Goal: Check status: Check status

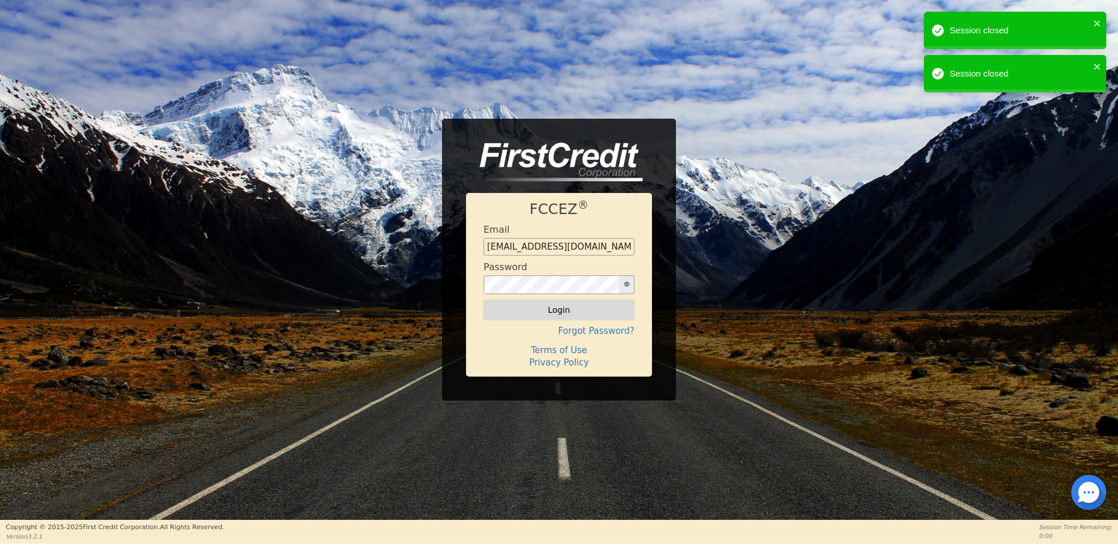
click at [551, 306] on button "Login" at bounding box center [559, 310] width 151 height 20
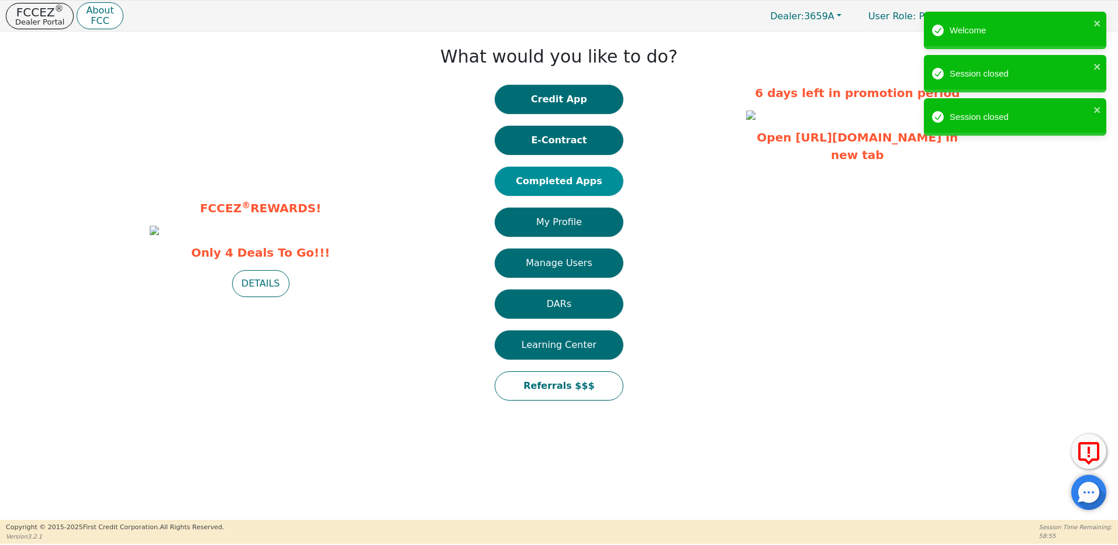
click at [563, 182] on button "Completed Apps" at bounding box center [559, 181] width 129 height 29
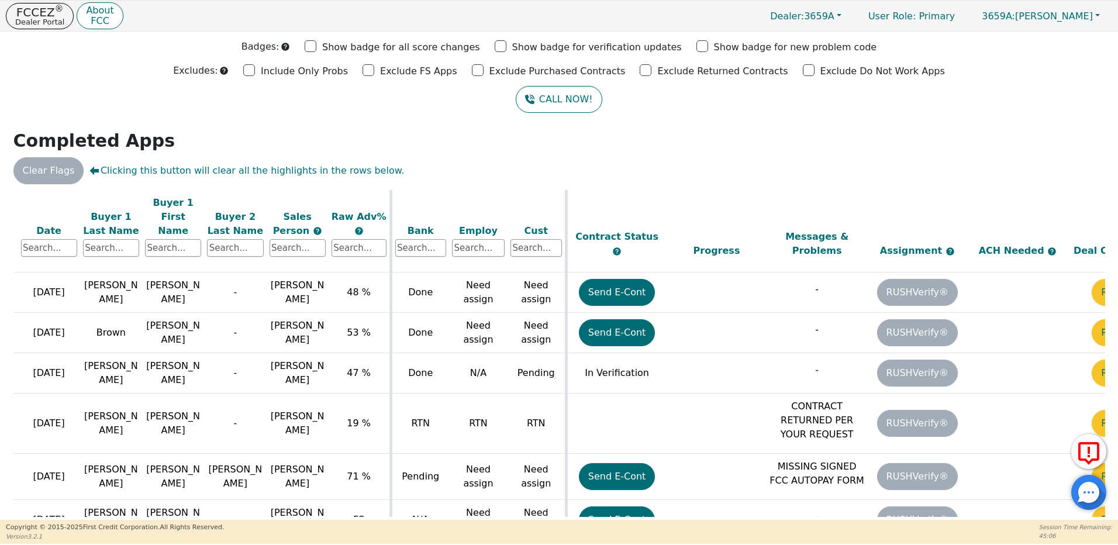
scroll to position [771, 191]
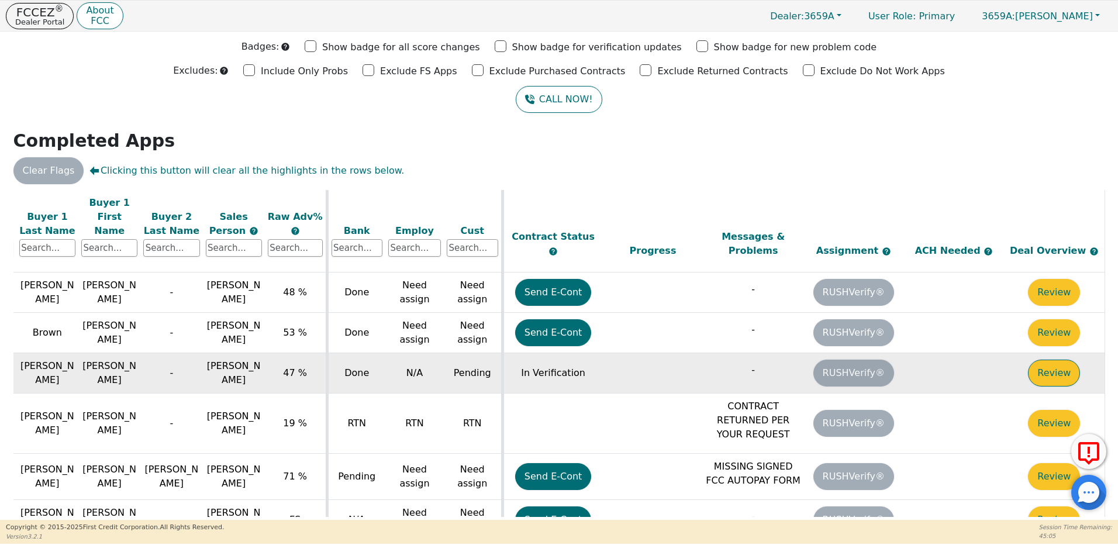
click at [1051, 360] on button "Review" at bounding box center [1054, 373] width 52 height 27
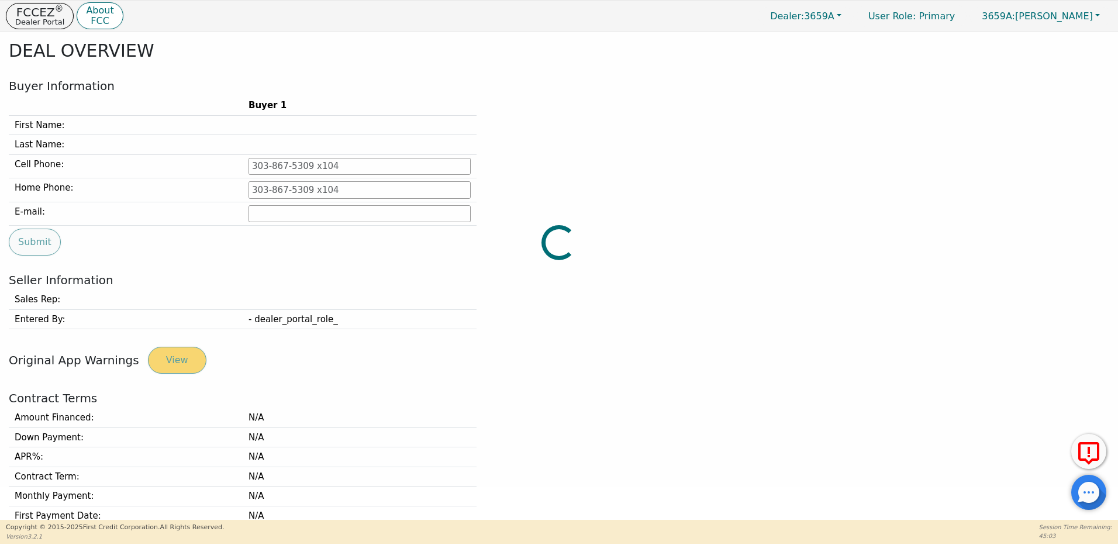
type input "[PHONE_NUMBER]"
type input "[EMAIL_ADDRESS][DOMAIN_NAME]"
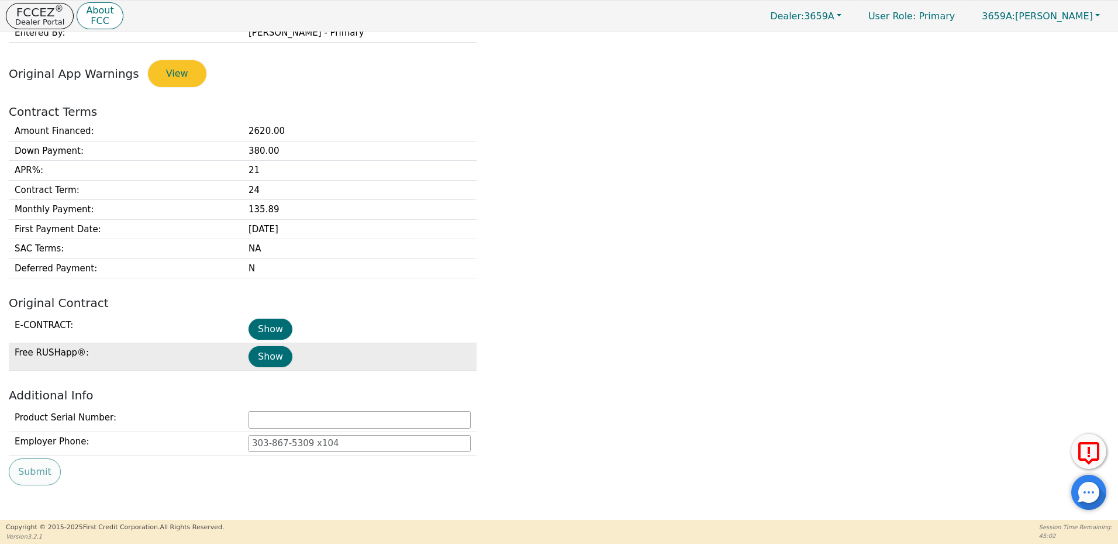
scroll to position [325, 0]
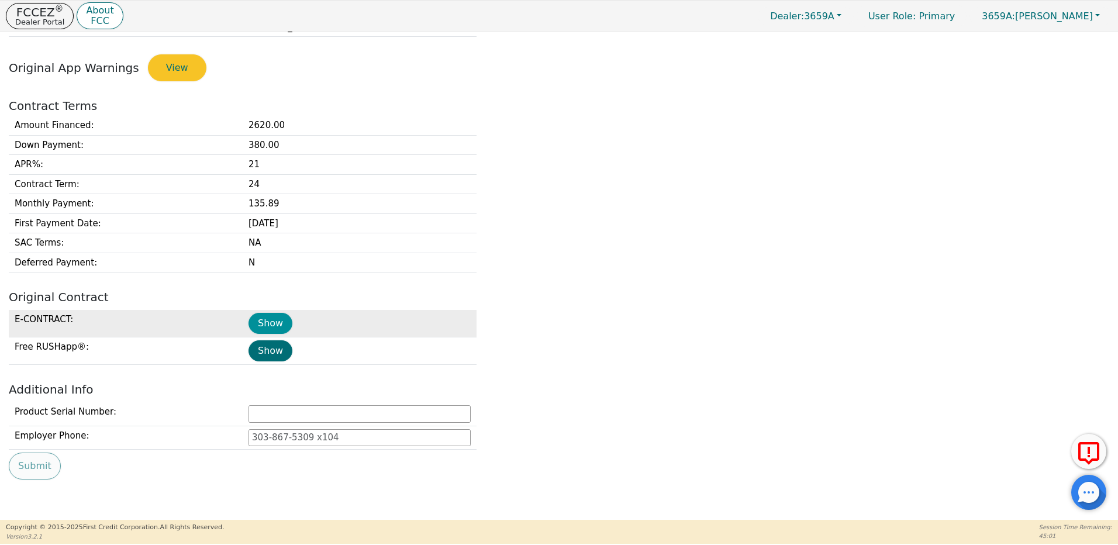
click at [278, 323] on button "Show" at bounding box center [271, 323] width 44 height 21
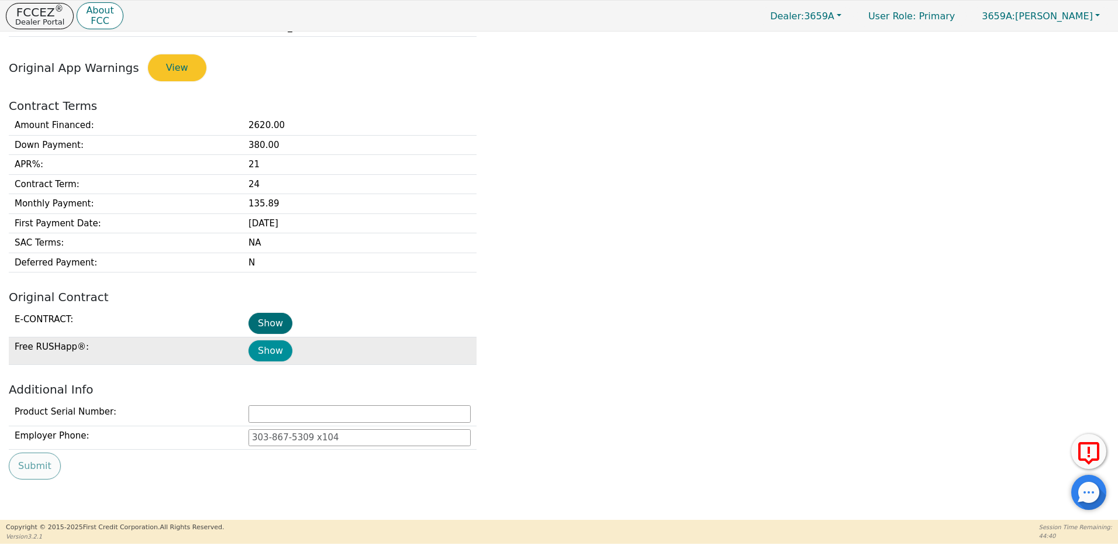
click at [270, 354] on button "Show" at bounding box center [271, 350] width 44 height 21
